Goal: Task Accomplishment & Management: Use online tool/utility

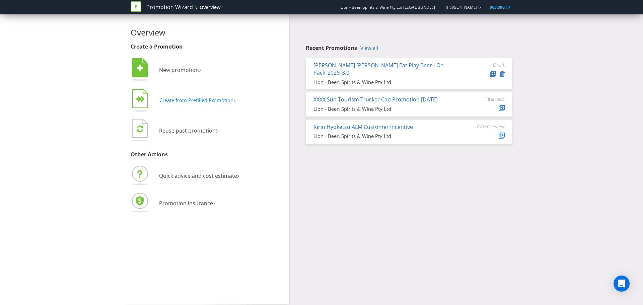
click at [196, 103] on span "Create from Prefilled Promotion" at bounding box center [196, 100] width 74 height 7
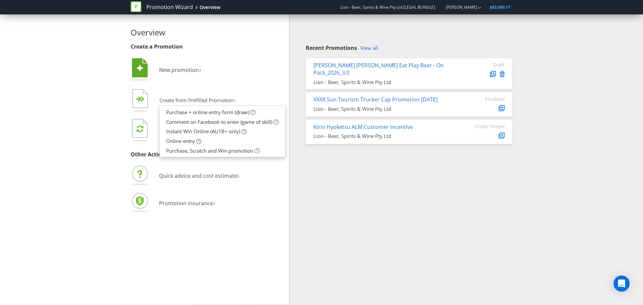
click at [208, 80] on li " New promotion ›" at bounding box center [207, 70] width 153 height 27
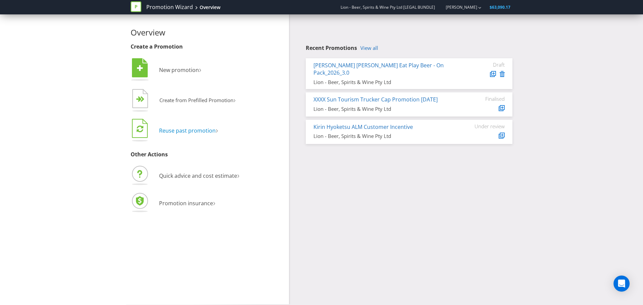
click at [190, 130] on span "Reuse past promotion" at bounding box center [187, 130] width 57 height 7
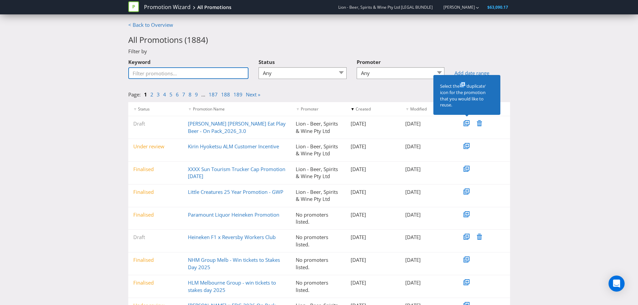
click at [190, 75] on input "Keyword" at bounding box center [188, 73] width 121 height 12
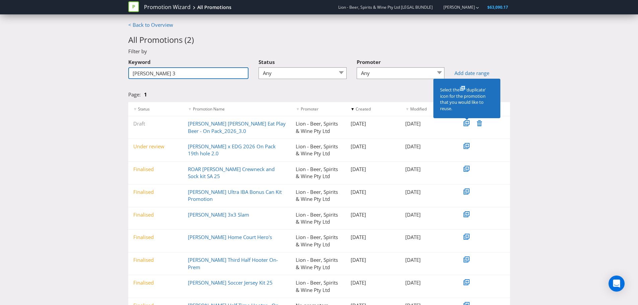
type input "[PERSON_NAME] 3"
click at [213, 214] on link "[PERSON_NAME] 3x3 Slam" at bounding box center [218, 214] width 61 height 7
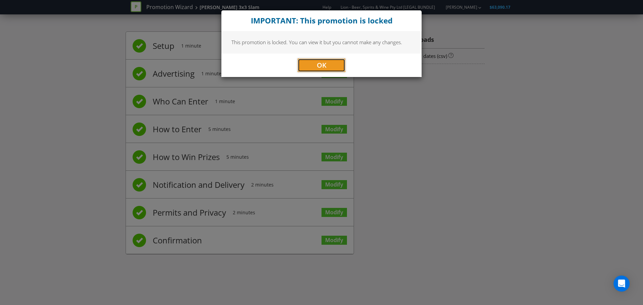
click at [329, 61] on button "OK" at bounding box center [322, 65] width 48 height 13
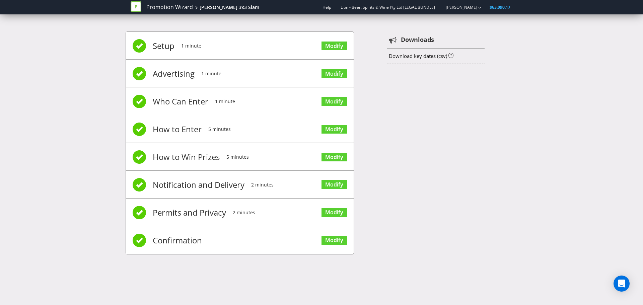
click at [166, 46] on span "Setup" at bounding box center [164, 45] width 22 height 27
click at [132, 43] on li "Setup 1 minute Modify" at bounding box center [240, 46] width 228 height 28
click at [208, 7] on div "[PERSON_NAME] 3x3 Slam" at bounding box center [230, 7] width 60 height 7
click at [335, 158] on link "Modify" at bounding box center [333, 157] width 25 height 9
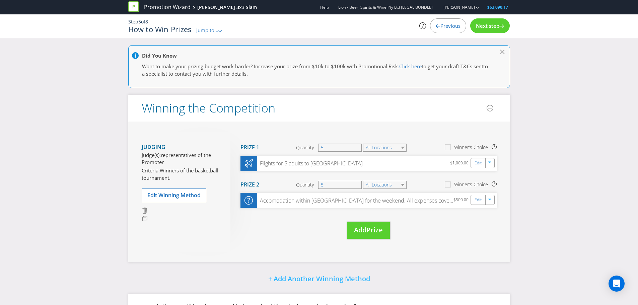
click at [440, 28] on span "Previous" at bounding box center [450, 25] width 20 height 7
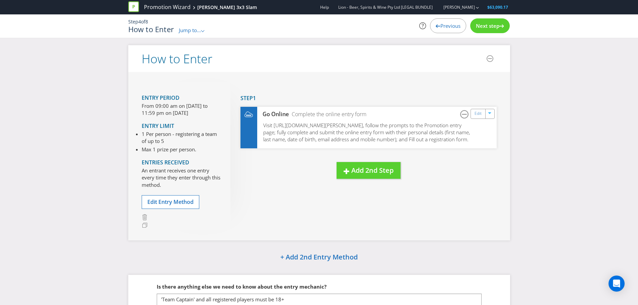
click at [440, 28] on span "Previous" at bounding box center [450, 25] width 20 height 7
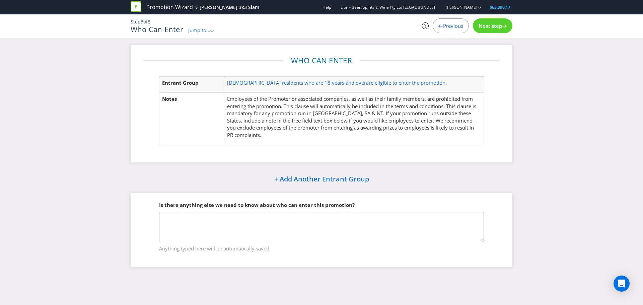
click at [438, 28] on div "Previous" at bounding box center [451, 25] width 36 height 15
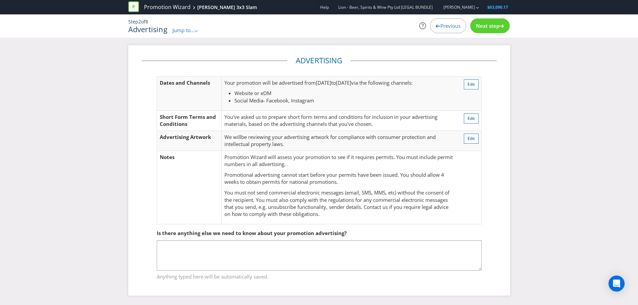
click at [440, 28] on span "Previous" at bounding box center [450, 25] width 20 height 7
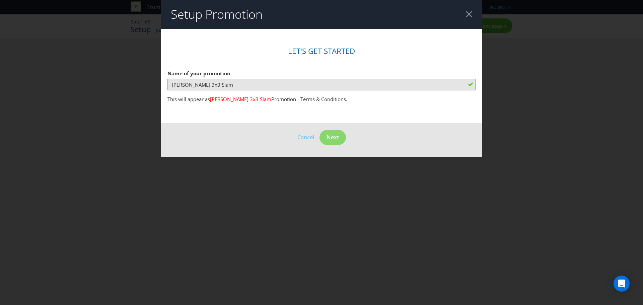
click at [465, 18] on header "Setup Promotion" at bounding box center [321, 14] width 321 height 29
click at [470, 15] on div at bounding box center [469, 14] width 6 height 6
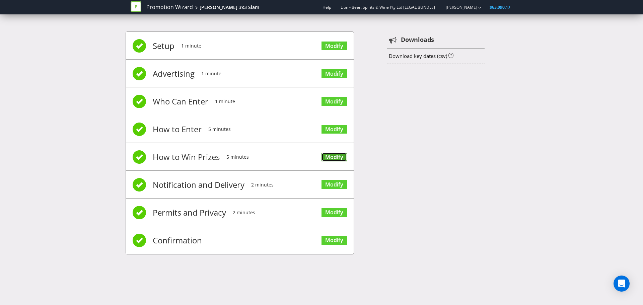
click at [336, 153] on link "Modify" at bounding box center [333, 157] width 25 height 9
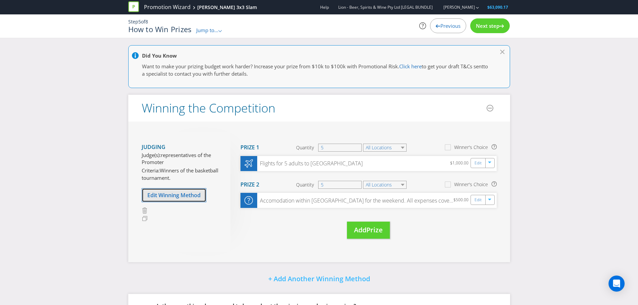
click at [172, 193] on span "Edit Winning Method" at bounding box center [173, 195] width 53 height 7
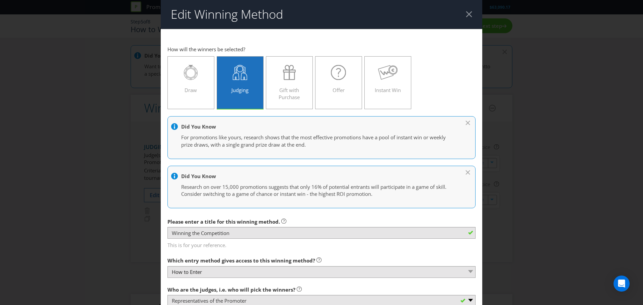
click at [467, 17] on div at bounding box center [469, 14] width 6 height 6
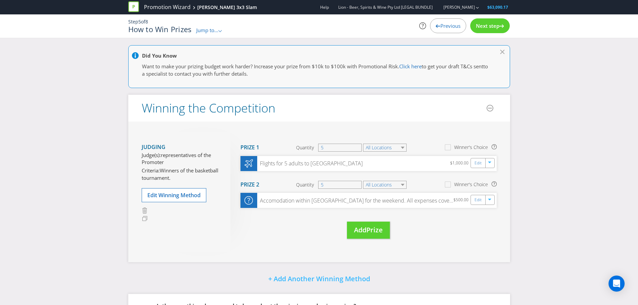
click at [444, 28] on span "Previous" at bounding box center [450, 25] width 20 height 7
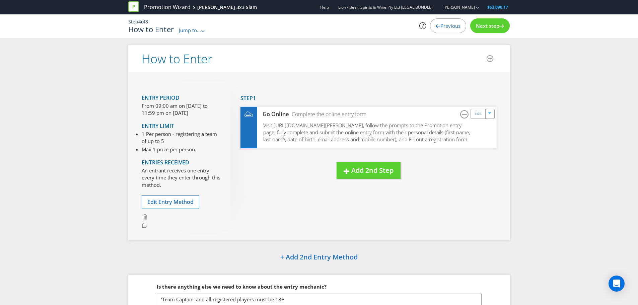
click at [444, 28] on span "Previous" at bounding box center [450, 25] width 20 height 7
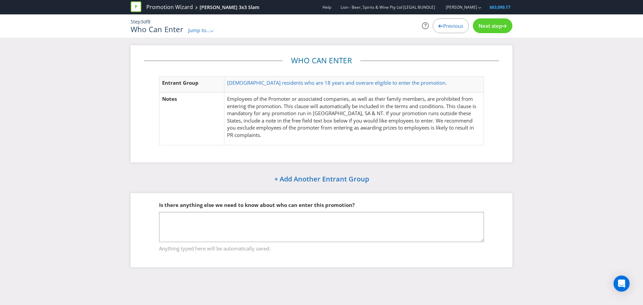
click at [444, 28] on span "Previous" at bounding box center [453, 25] width 20 height 7
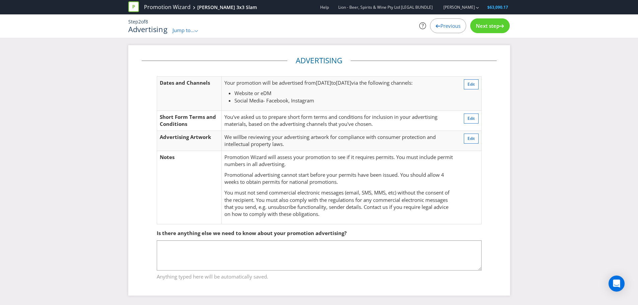
click at [444, 28] on span "Previous" at bounding box center [450, 25] width 20 height 7
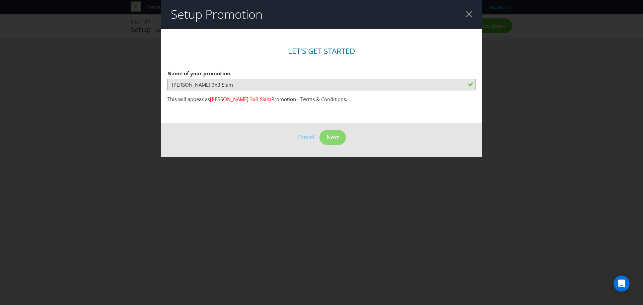
click at [467, 14] on div at bounding box center [469, 14] width 6 height 6
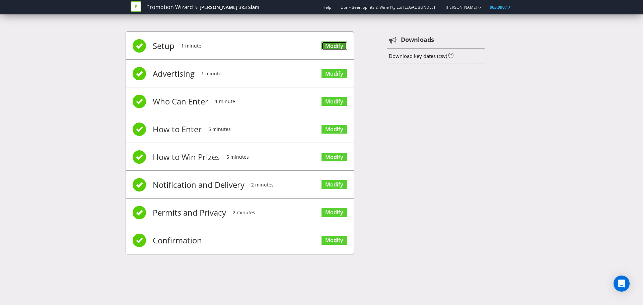
click at [339, 47] on link "Modify" at bounding box center [333, 46] width 25 height 9
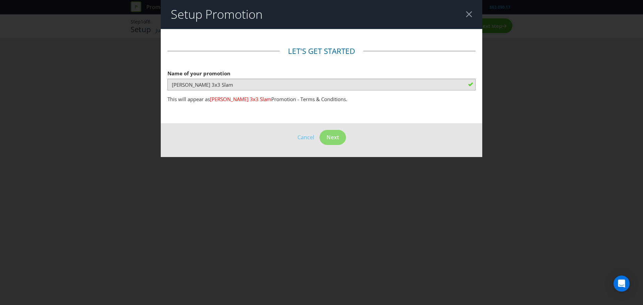
click at [470, 10] on header "Setup Promotion" at bounding box center [321, 14] width 321 height 29
click at [469, 12] on div at bounding box center [469, 14] width 6 height 6
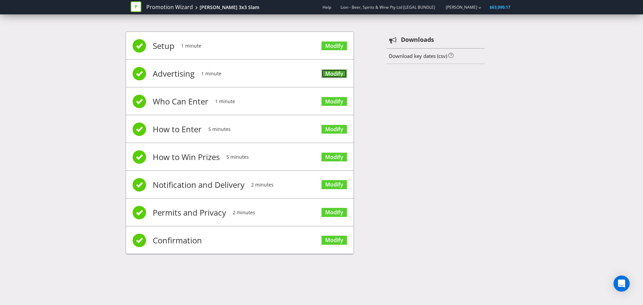
click at [330, 74] on link "Modify" at bounding box center [333, 73] width 25 height 9
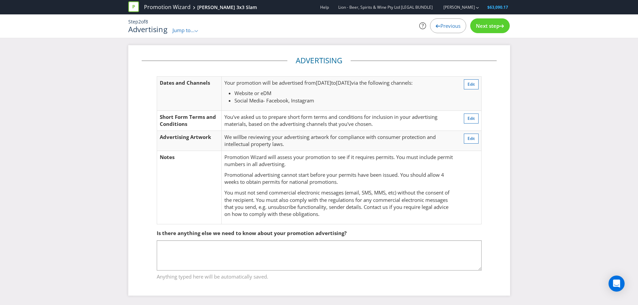
click at [487, 28] on span "Next step" at bounding box center [487, 25] width 23 height 7
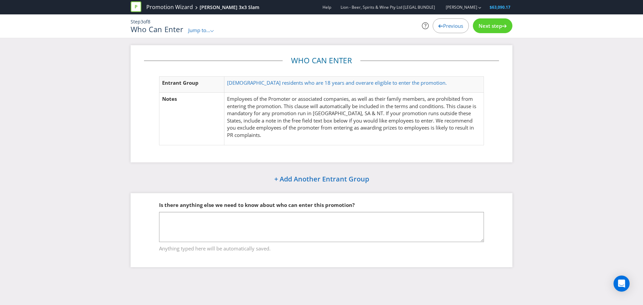
click at [481, 28] on span "Next step" at bounding box center [490, 25] width 23 height 7
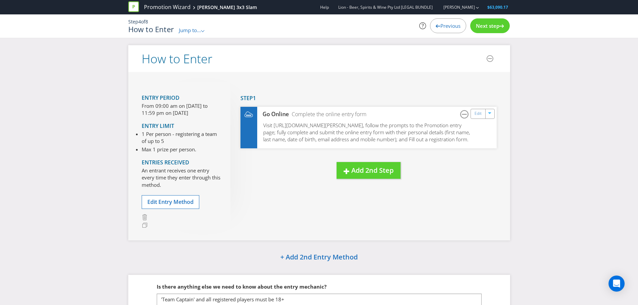
click at [485, 28] on span "Next step" at bounding box center [487, 25] width 23 height 7
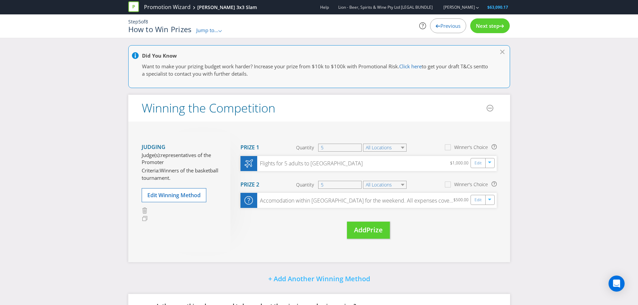
click at [132, 4] on icon at bounding box center [133, 6] width 11 height 11
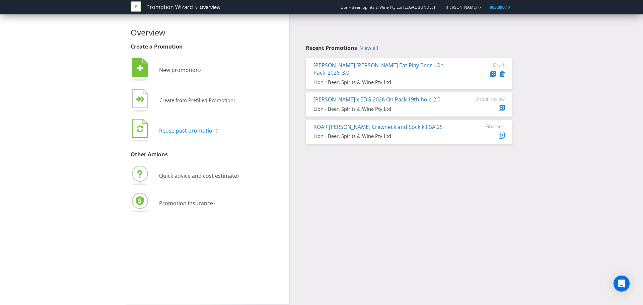
click at [186, 132] on span "Reuse past promotion" at bounding box center [187, 130] width 57 height 7
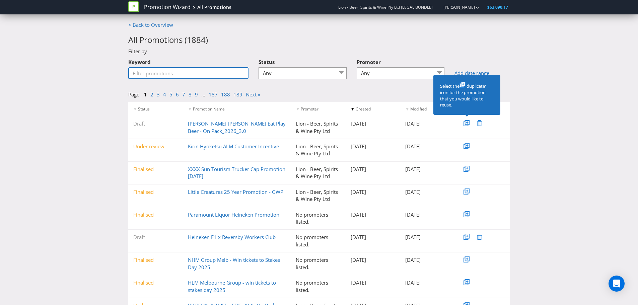
click at [184, 74] on input "Keyword" at bounding box center [188, 73] width 121 height 12
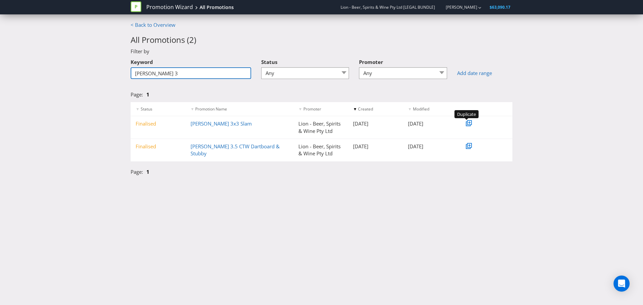
type input "[PERSON_NAME] 3"
click at [469, 123] on icon at bounding box center [470, 123] width 2 height 2
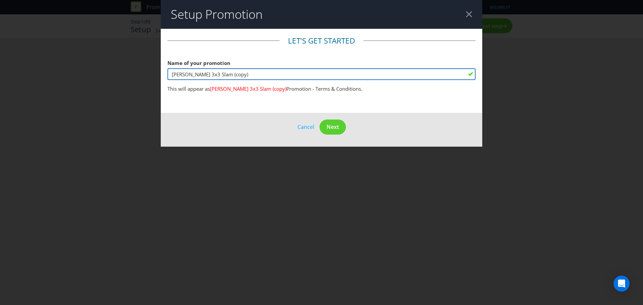
click at [238, 73] on input "[PERSON_NAME] 3x3 Slam (copy)" at bounding box center [321, 74] width 308 height 12
type input "[PERSON_NAME] 3x3 Slam"
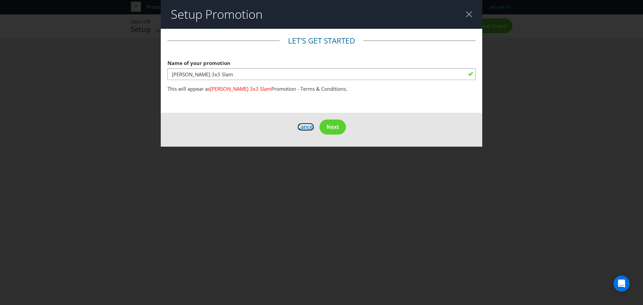
click at [307, 123] on button "Cancel" at bounding box center [305, 127] width 17 height 9
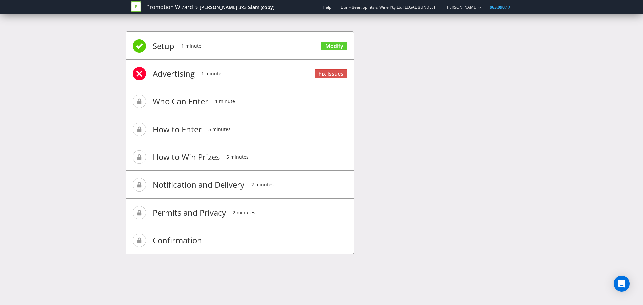
click at [137, 2] on icon at bounding box center [136, 6] width 11 height 11
